Goal: Task Accomplishment & Management: Manage account settings

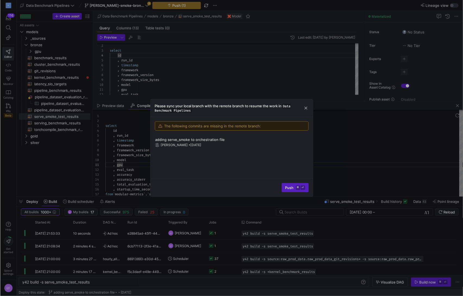
scroll to position [14, 11]
click at [274, 71] on div at bounding box center [231, 148] width 463 height 296
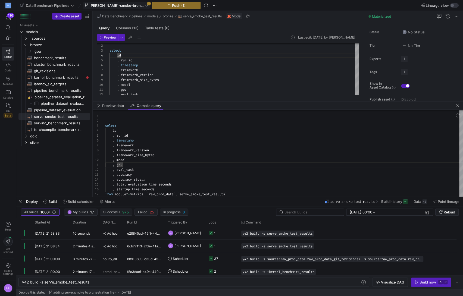
click at [145, 5] on icon at bounding box center [147, 6] width 4 height 4
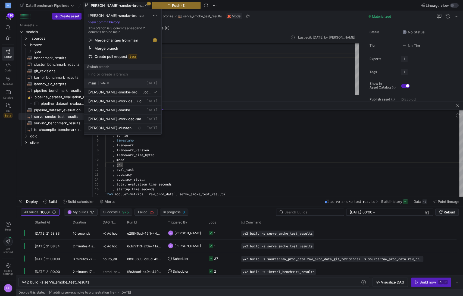
click at [90, 83] on span "main" at bounding box center [92, 83] width 8 height 4
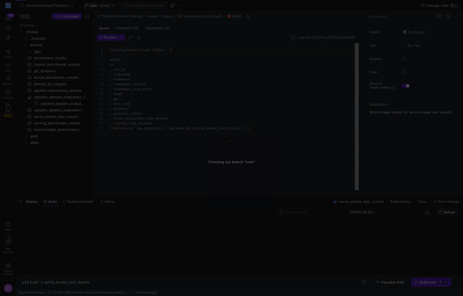
scroll to position [49, 0]
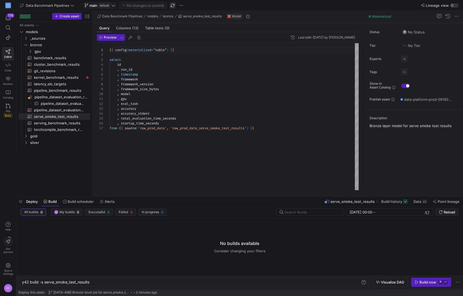
click at [171, 7] on span "button" at bounding box center [172, 5] width 7 height 7
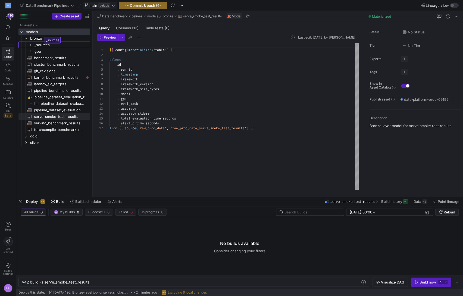
drag, startPoint x: 36, startPoint y: 44, endPoint x: 43, endPoint y: 35, distance: 11.5
click at [26, 38] on icon "Press SPACE to select this row." at bounding box center [26, 38] width 4 height 3
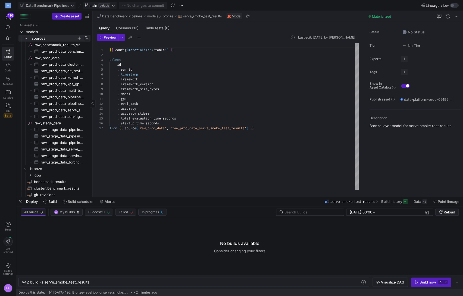
click at [55, 4] on span "Data Benchmark Pipelines" at bounding box center [47, 5] width 43 height 4
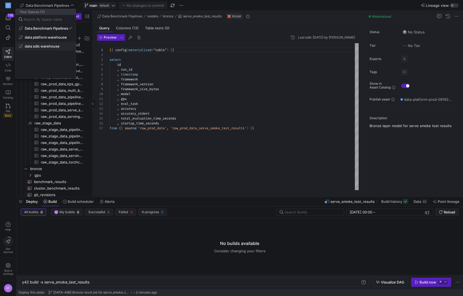
click at [45, 43] on button "data sdlc warehouse" at bounding box center [45, 46] width 60 height 9
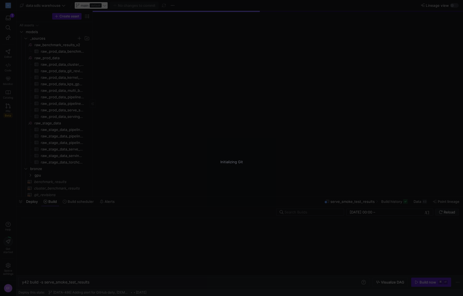
type textarea "y42 build"
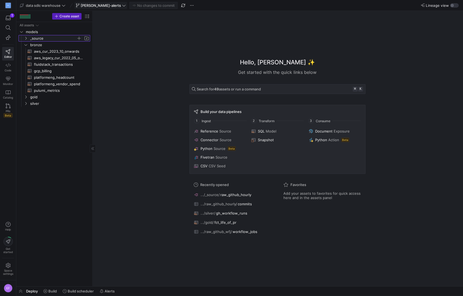
click at [25, 38] on icon "Press SPACE to select this row." at bounding box center [26, 38] width 4 height 3
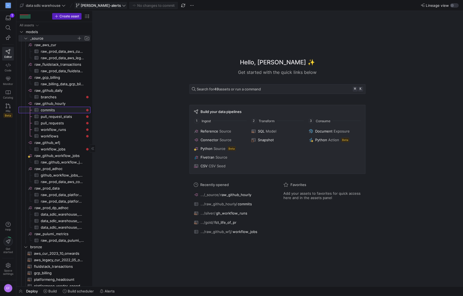
click at [66, 111] on span "commits​​​​​​​​​" at bounding box center [62, 110] width 43 height 6
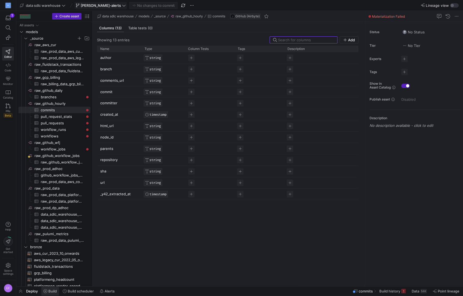
click at [49, 291] on span "Build" at bounding box center [52, 291] width 8 height 4
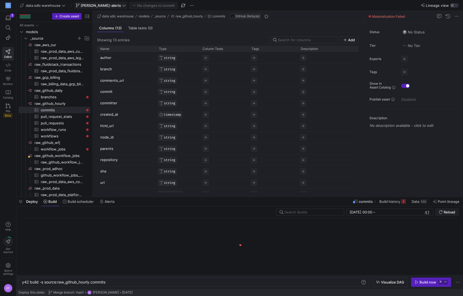
scroll to position [0, 84]
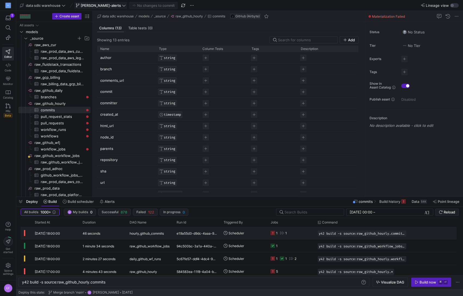
click at [309, 229] on y42-job-status-cell-renderer "1 1" at bounding box center [291, 233] width 40 height 12
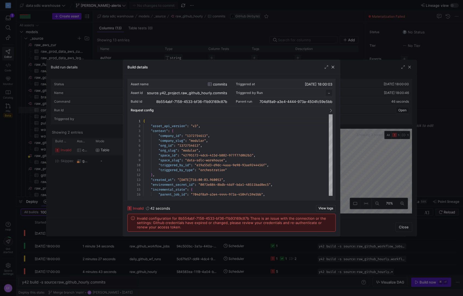
scroll to position [49, 0]
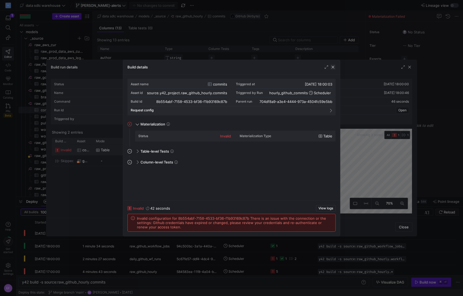
click at [333, 68] on span "button" at bounding box center [332, 66] width 5 height 5
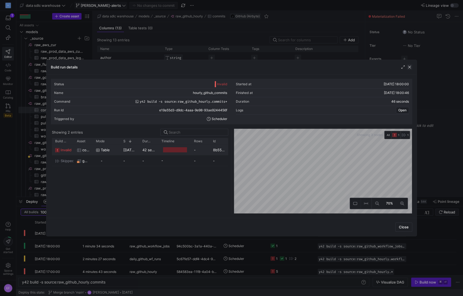
click at [409, 69] on span "button" at bounding box center [409, 66] width 5 height 5
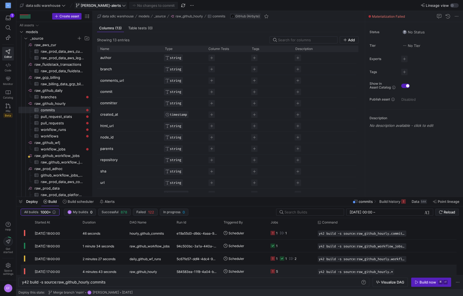
click at [282, 271] on y42-job-status-cell-renderer "5" at bounding box center [291, 271] width 40 height 12
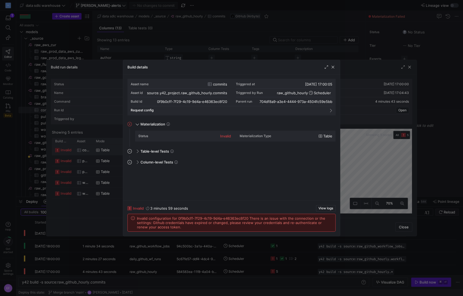
drag, startPoint x: 175, startPoint y: 227, endPoint x: 136, endPoint y: 219, distance: 39.9
click at [136, 219] on div "Invalid configuration for 0f9b0cff-7f29-4c19-9d4a-e46363ec8f20 There is an issu…" at bounding box center [231, 222] width 201 height 13
copy span "Invalid configuration for 0f9b0cff-7f29-4c19-9d4a-e46363ec8f20 There is an issu…"
click at [333, 66] on span "button" at bounding box center [332, 66] width 5 height 5
click at [333, 69] on span "button" at bounding box center [332, 66] width 5 height 5
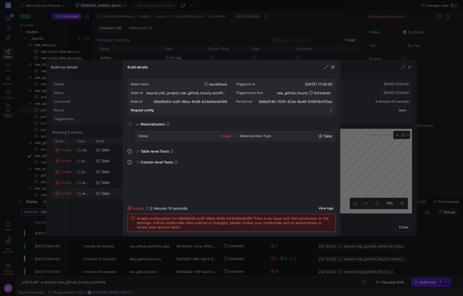
click at [333, 67] on span "button" at bounding box center [332, 66] width 5 height 5
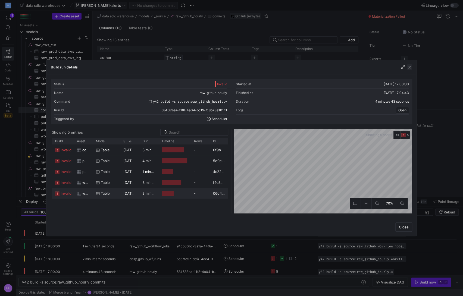
click at [410, 68] on span "button" at bounding box center [409, 66] width 5 height 5
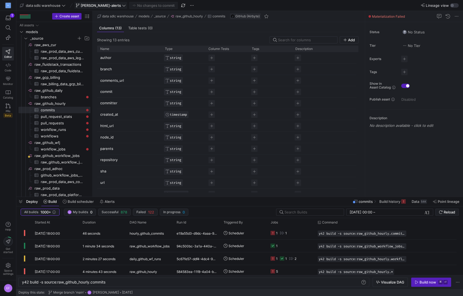
click at [122, 5] on icon at bounding box center [124, 6] width 4 height 4
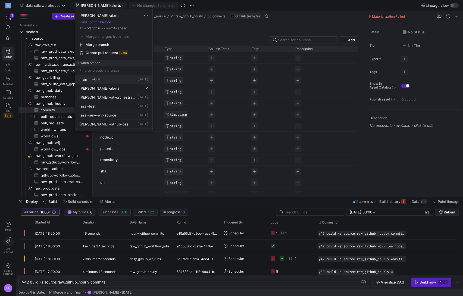
click at [81, 79] on span "main" at bounding box center [83, 79] width 8 height 4
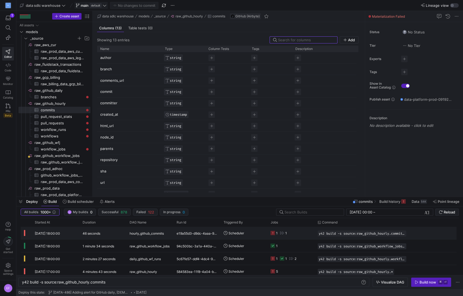
click at [308, 233] on y42-job-status-cell-renderer "1 1" at bounding box center [291, 233] width 40 height 12
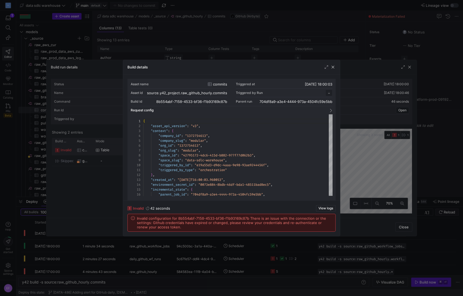
scroll to position [49, 0]
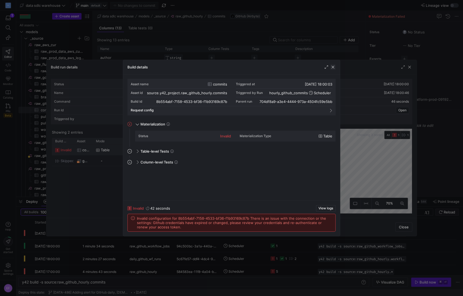
click at [332, 66] on span "button" at bounding box center [332, 66] width 5 height 5
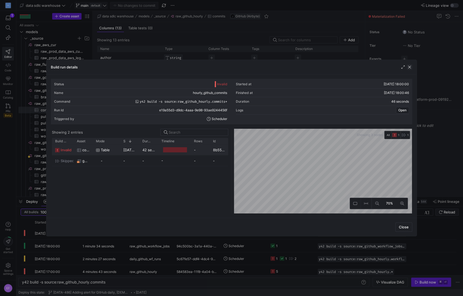
click at [409, 67] on span "button" at bounding box center [409, 66] width 5 height 5
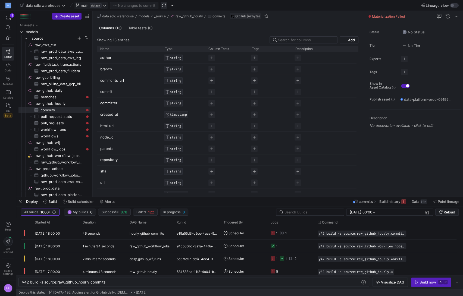
click at [163, 5] on span "button" at bounding box center [164, 5] width 7 height 7
click at [105, 7] on icon at bounding box center [105, 6] width 4 height 4
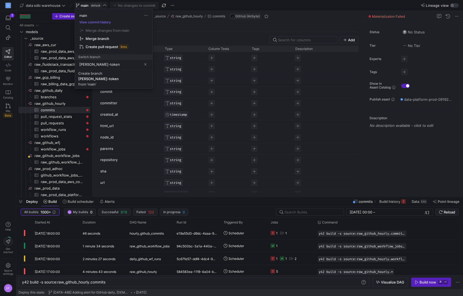
type input "[PERSON_NAME]-token"
click at [107, 74] on span "Create [PERSON_NAME]-token from 'main'" at bounding box center [113, 78] width 71 height 15
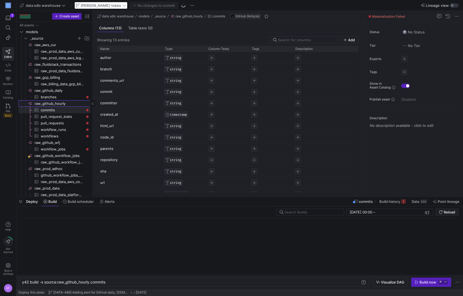
click at [46, 102] on span "raw_github_hourly​​​​​​​​" at bounding box center [62, 104] width 55 height 6
type textarea "y42 build"
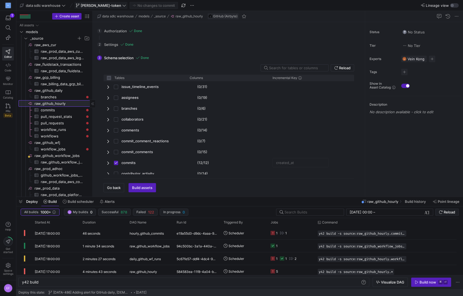
checkbox input "false"
click at [114, 187] on span "Go back" at bounding box center [114, 188] width 14 height 4
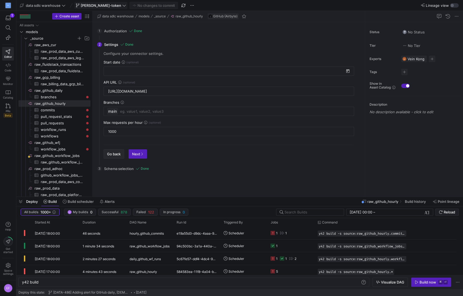
click at [113, 156] on span "button" at bounding box center [114, 154] width 20 height 9
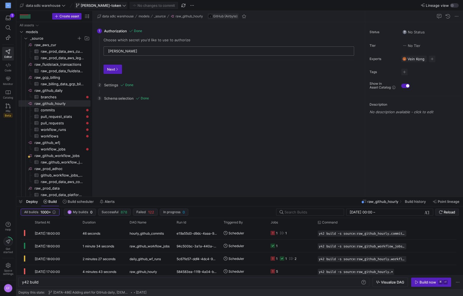
click at [130, 51] on input "[PERSON_NAME]" at bounding box center [229, 51] width 242 height 4
drag, startPoint x: 104, startPoint y: 50, endPoint x: 95, endPoint y: 49, distance: 9.0
click at [95, 49] on div "1 Authorization Done Choose which secret you'd like to use to authorize [PERSON…" at bounding box center [228, 109] width 270 height 175
type input "]"
click at [117, 51] on input "text" at bounding box center [229, 51] width 242 height 4
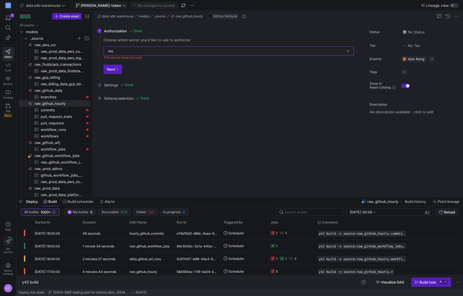
type input "m"
type input "p"
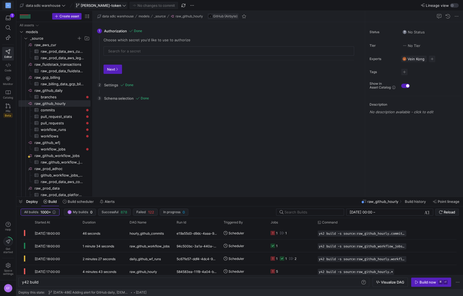
click at [8, 4] on div "M" at bounding box center [7, 5] width 5 height 5
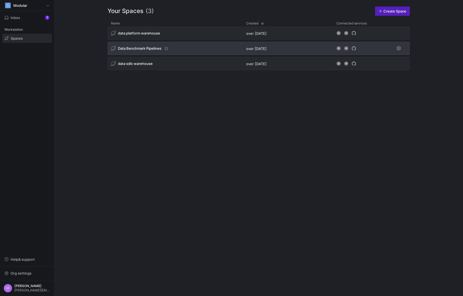
click at [145, 46] on span "Data Benchmark Pipelines" at bounding box center [139, 48] width 43 height 4
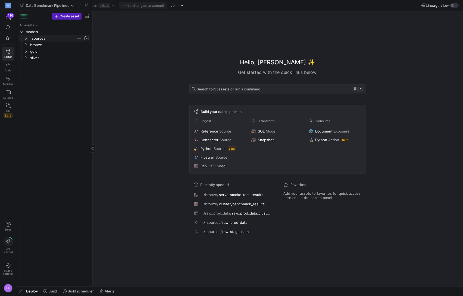
click at [26, 38] on icon "Press SPACE to select this row." at bounding box center [26, 38] width 4 height 3
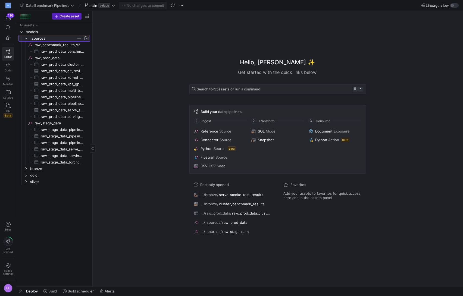
click at [26, 38] on icon at bounding box center [26, 38] width 4 height 3
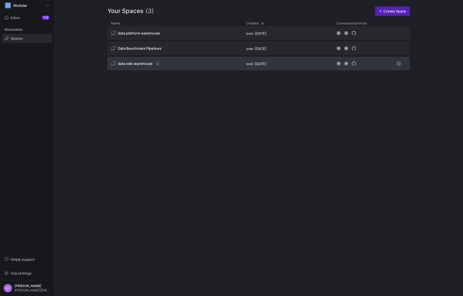
click at [144, 64] on span "data sdlc warehouse" at bounding box center [135, 63] width 35 height 4
click at [399, 66] on span "Press SPACE to select this row." at bounding box center [398, 63] width 7 height 7
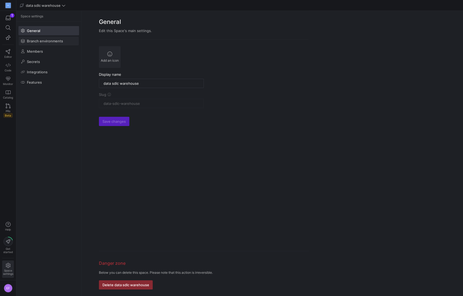
click at [42, 37] on span at bounding box center [49, 41] width 60 height 9
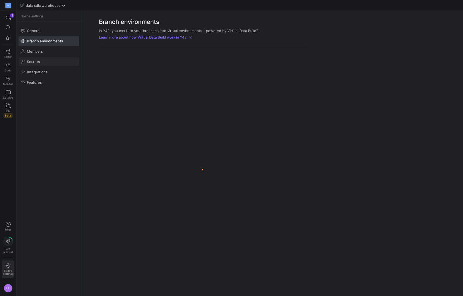
click at [41, 64] on span at bounding box center [49, 61] width 60 height 9
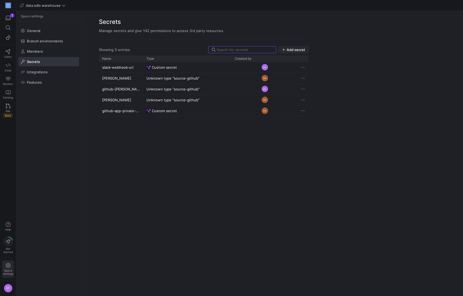
click at [299, 50] on span "Add secret" at bounding box center [296, 50] width 18 height 4
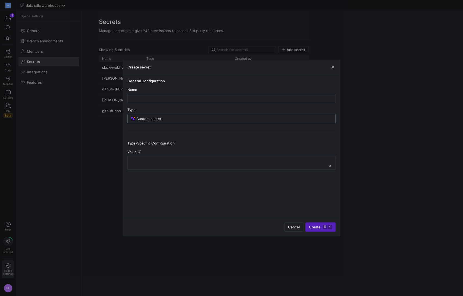
click at [142, 121] on div "Custom secret" at bounding box center [234, 118] width 196 height 9
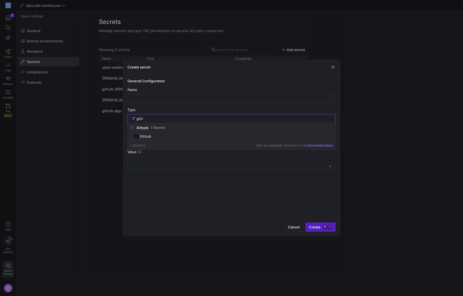
click at [161, 139] on mat-option "Github" at bounding box center [232, 136] width 208 height 9
type input "Github"
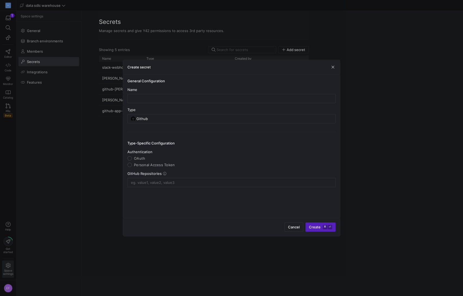
click at [157, 166] on span "Personal Access Token" at bounding box center [154, 165] width 41 height 4
click at [132, 166] on input "Personal Access Token" at bounding box center [129, 165] width 4 height 4
radio input "true"
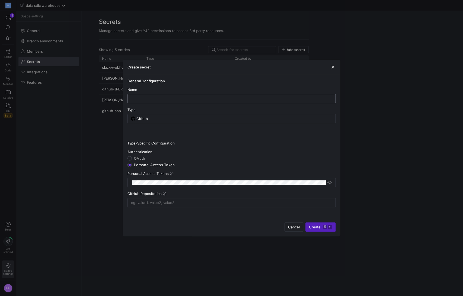
click at [143, 98] on input "text" at bounding box center [231, 98] width 199 height 4
click at [189, 177] on div "Personal Access Tokens" at bounding box center [231, 179] width 208 height 16
click at [265, 148] on div "Type-Specific Configuration Authentication [GEOGRAPHIC_DATA] Personal Access To…" at bounding box center [231, 169] width 208 height 75
click at [158, 97] on input "[PERSON_NAME]-github" at bounding box center [231, 98] width 199 height 4
type input "[PERSON_NAME]"
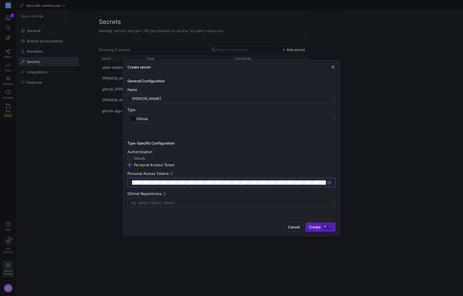
click at [224, 153] on div "Authentication" at bounding box center [231, 152] width 208 height 4
click at [159, 201] on input at bounding box center [231, 203] width 201 height 4
click at [155, 202] on input at bounding box center [231, 203] width 201 height 4
type input "modularml"
click at [189, 201] on input at bounding box center [243, 202] width 178 height 7
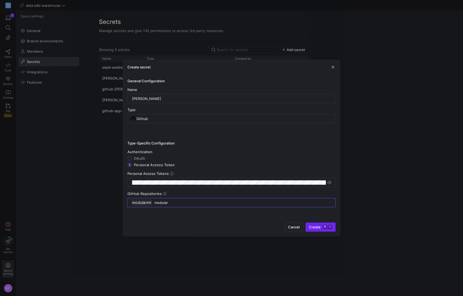
type input "modular"
click at [317, 228] on span "Create ⌘ ⏎" at bounding box center [320, 227] width 23 height 4
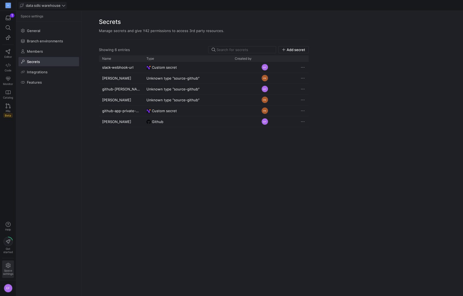
click at [51, 4] on span "data sdlc warehouse" at bounding box center [43, 5] width 35 height 4
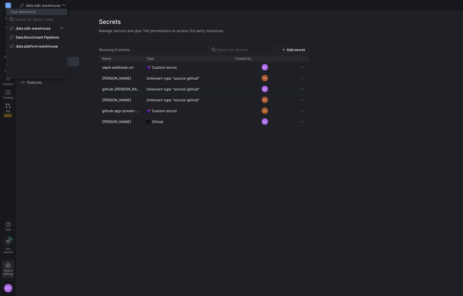
click at [54, 110] on div at bounding box center [231, 148] width 463 height 296
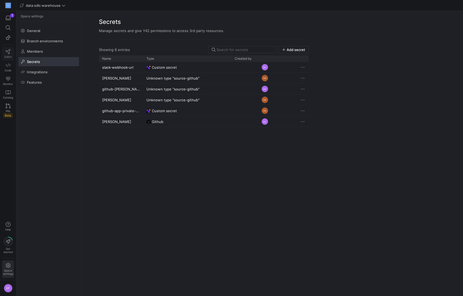
click at [7, 57] on span "Editor" at bounding box center [8, 56] width 8 height 3
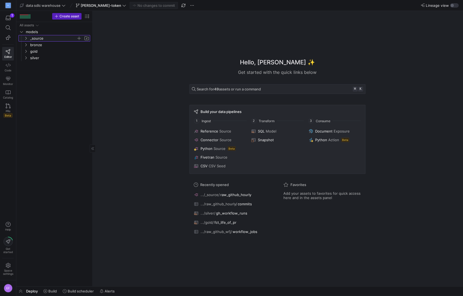
click at [26, 40] on span "_source" at bounding box center [56, 38] width 67 height 6
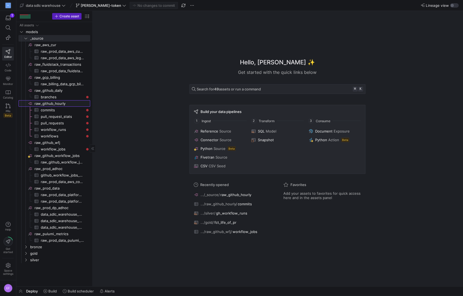
click at [64, 101] on span "raw_github_hourly​​​​​​​​" at bounding box center [62, 104] width 55 height 6
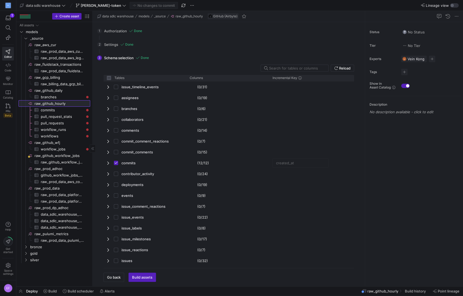
checkbox input "false"
click at [121, 279] on span "button" at bounding box center [114, 277] width 20 height 9
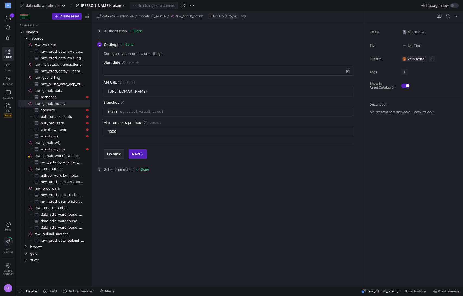
click at [116, 155] on span "Go back" at bounding box center [114, 154] width 14 height 4
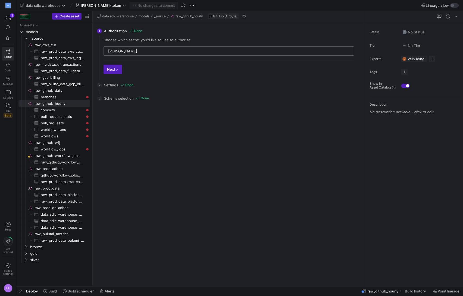
click at [129, 50] on input "[PERSON_NAME]" at bounding box center [229, 51] width 242 height 4
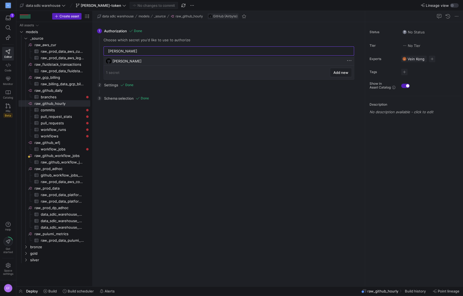
type input "[PERSON_NAME]"
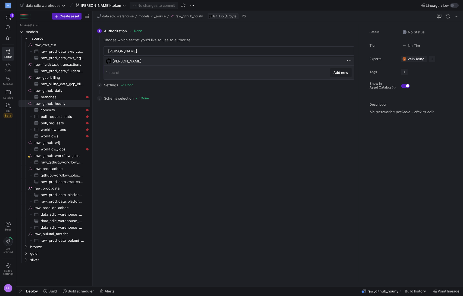
click at [124, 59] on div "[PERSON_NAME]" at bounding box center [229, 61] width 234 height 4
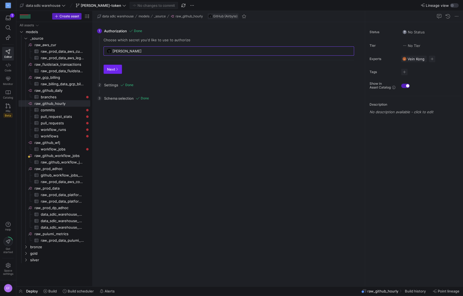
click at [114, 70] on span "Next" at bounding box center [112, 69] width 11 height 4
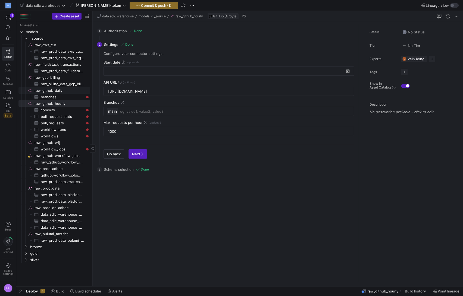
click at [55, 90] on span "raw_github_daily​​​​​​​​" at bounding box center [62, 90] width 55 height 6
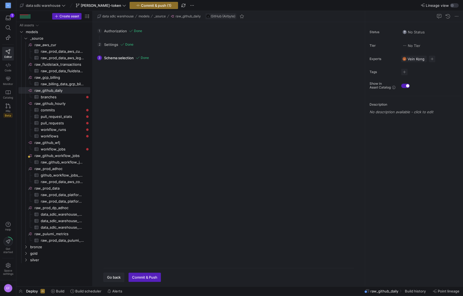
click at [118, 278] on span "Go back" at bounding box center [114, 277] width 14 height 4
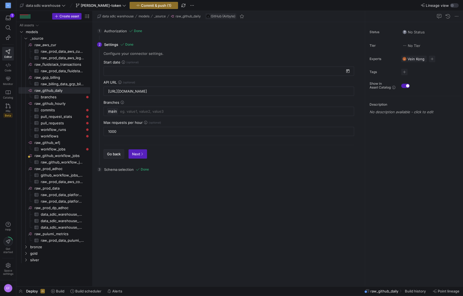
click at [111, 153] on span "Go back" at bounding box center [114, 154] width 14 height 4
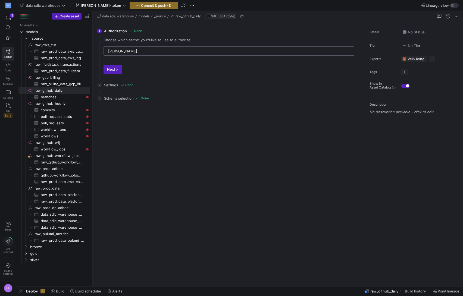
click at [122, 52] on input "[PERSON_NAME]" at bounding box center [229, 51] width 242 height 4
checkbox input "false"
click at [122, 52] on input "[PERSON_NAME]" at bounding box center [229, 51] width 242 height 4
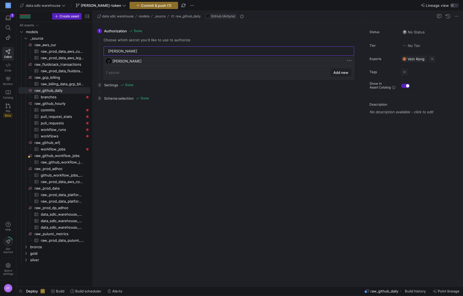
type input "[PERSON_NAME]"
click at [124, 62] on div "[PERSON_NAME]" at bounding box center [231, 61] width 239 height 4
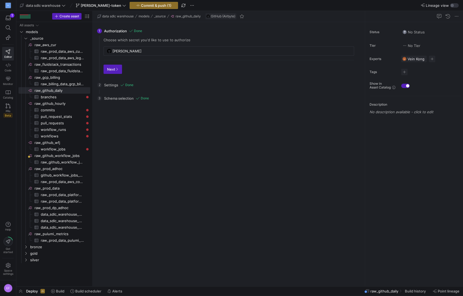
click at [159, 139] on div "Reload Tables Drag here to set column labels Tables Columns to" at bounding box center [228, 193] width 259 height 177
click at [111, 70] on span "Next" at bounding box center [112, 69] width 11 height 4
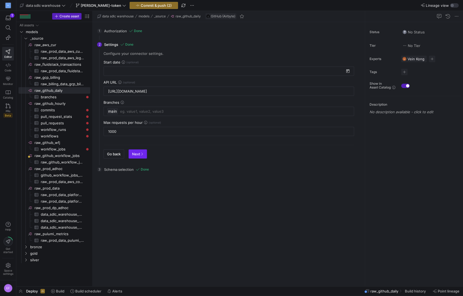
click at [141, 155] on icon "button" at bounding box center [141, 153] width 3 height 3
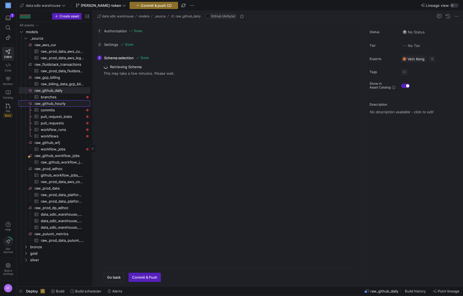
click at [58, 103] on span "raw_github_hourly​​​​​​​​" at bounding box center [62, 104] width 55 height 6
click at [110, 278] on span "Go back" at bounding box center [114, 277] width 14 height 4
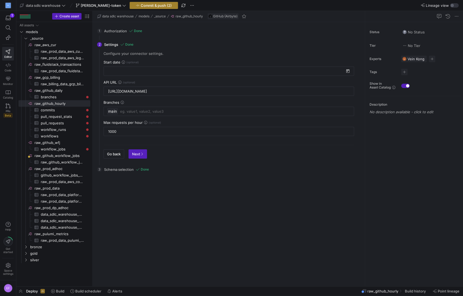
click at [141, 5] on span "Commit & push (2)" at bounding box center [156, 5] width 31 height 4
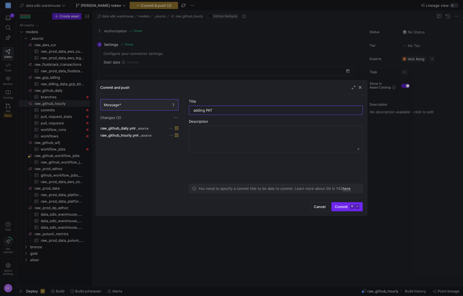
type input "adding PAT"
click at [339, 207] on span "Commit ⌘ ⏎" at bounding box center [347, 207] width 24 height 4
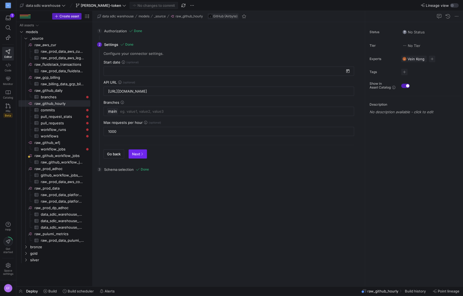
click at [136, 155] on span "Next" at bounding box center [137, 154] width 11 height 4
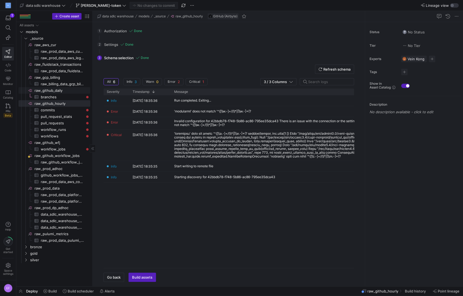
click at [49, 90] on span "raw_github_daily​​​​​​​​" at bounding box center [62, 90] width 55 height 6
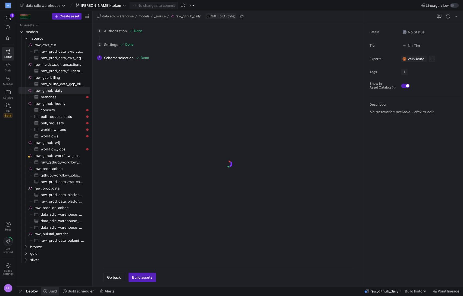
click at [52, 295] on span at bounding box center [50, 291] width 18 height 9
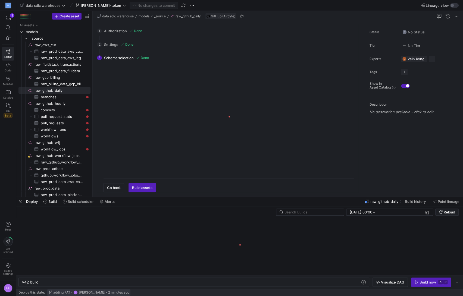
scroll to position [0, 16]
click at [50, 282] on div "y42 build" at bounding box center [191, 282] width 339 height 4
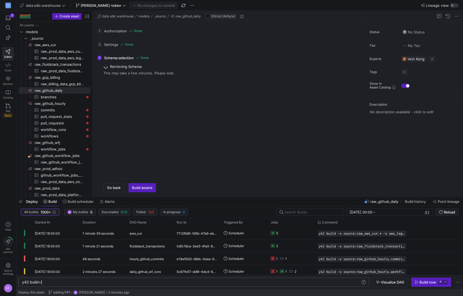
type textarea "y42 build"
click at [145, 187] on span "Build assets" at bounding box center [142, 188] width 20 height 4
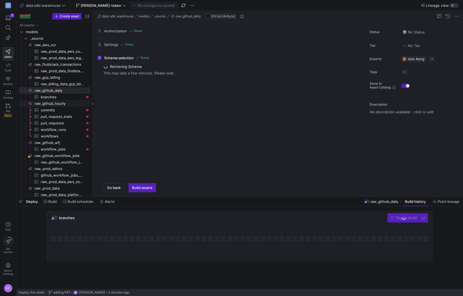
drag, startPoint x: 57, startPoint y: 103, endPoint x: 63, endPoint y: 107, distance: 7.0
click at [57, 103] on span "raw_github_hourly​​​​​​​​" at bounding box center [62, 104] width 55 height 6
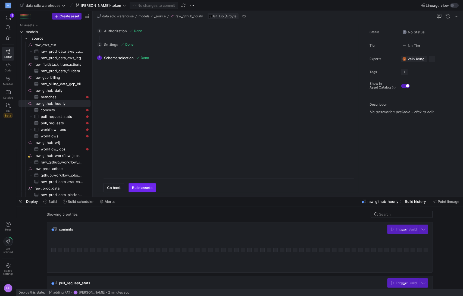
click at [146, 187] on span "Build assets" at bounding box center [142, 188] width 20 height 4
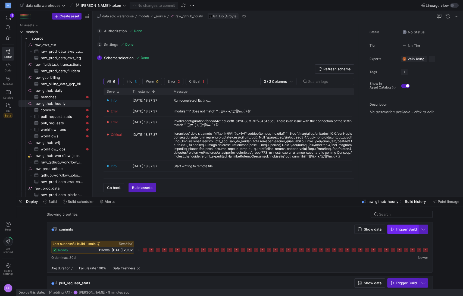
click at [400, 230] on span "Trigger Build" at bounding box center [406, 229] width 21 height 4
